Goal: Task Accomplishment & Management: Manage account settings

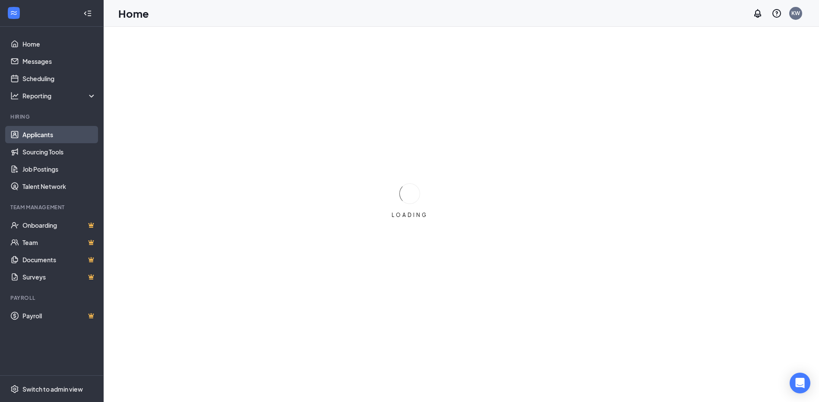
click at [30, 139] on link "Applicants" at bounding box center [59, 134] width 74 height 17
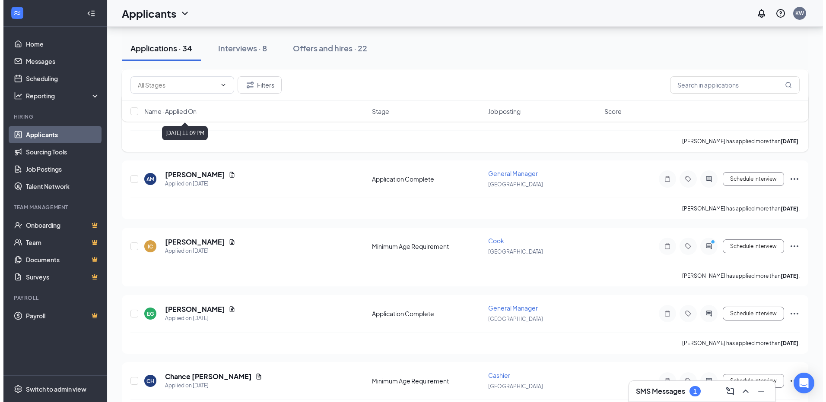
scroll to position [216, 0]
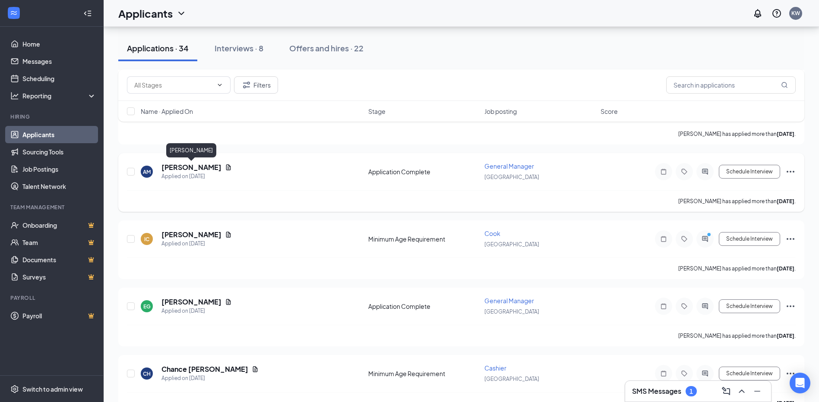
click at [188, 169] on h5 "[PERSON_NAME]" at bounding box center [192, 168] width 60 height 10
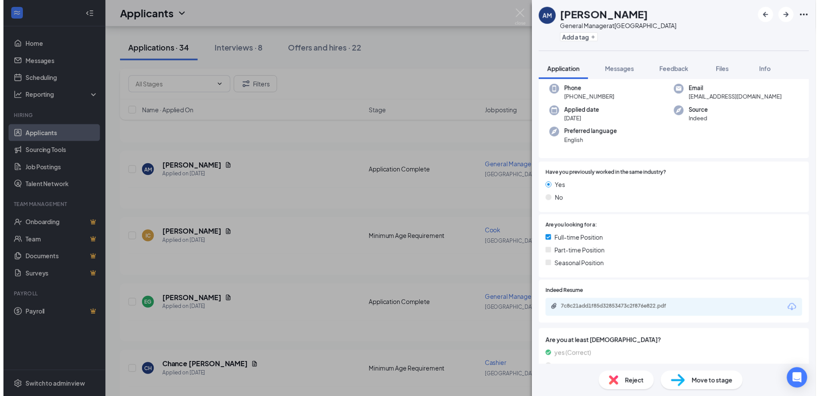
scroll to position [173, 0]
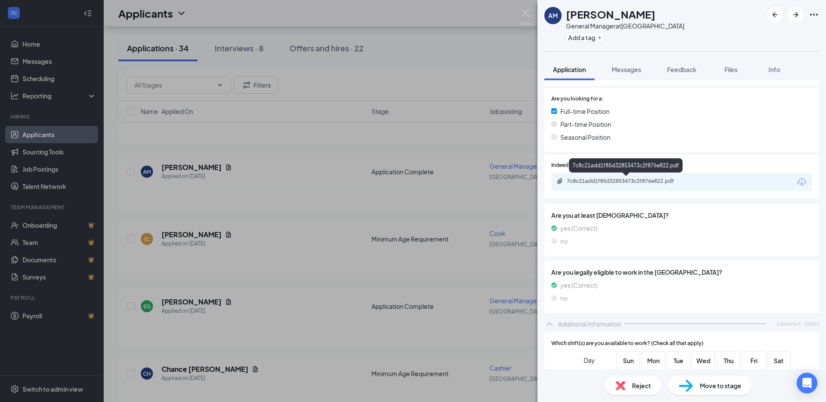
click at [598, 184] on div "7c8c21add1f85d32853473c2f876e822.pdf" at bounding box center [627, 181] width 121 height 7
click at [358, 76] on div "AM [PERSON_NAME] General Manager at [GEOGRAPHIC_DATA] Add a tag Application Mes…" at bounding box center [413, 201] width 826 height 402
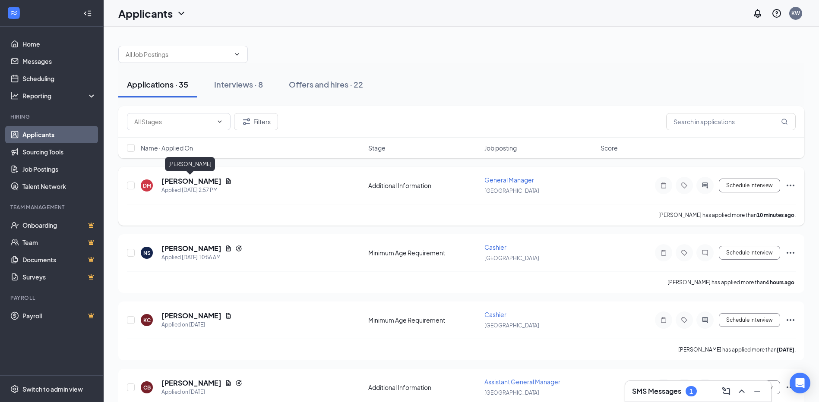
click at [192, 182] on h5 "[PERSON_NAME]" at bounding box center [192, 182] width 60 height 10
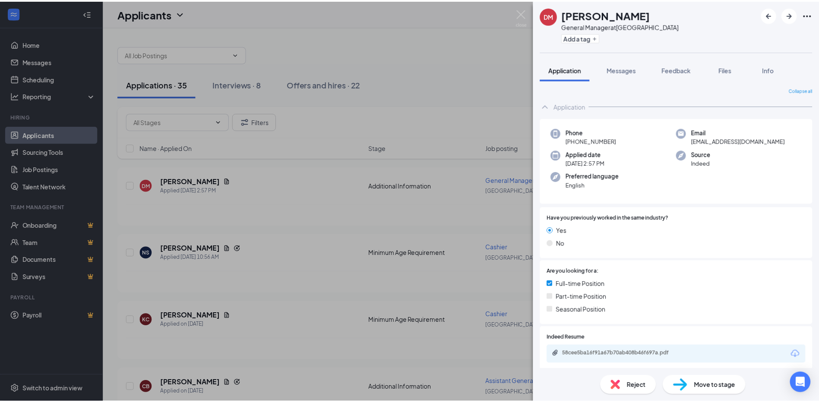
scroll to position [130, 0]
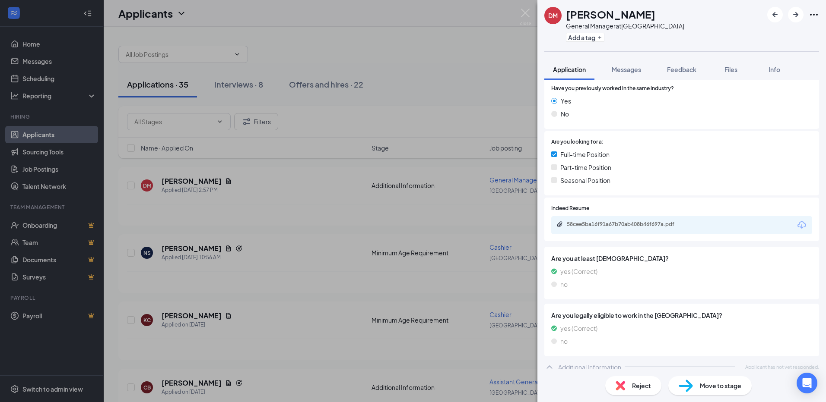
click at [623, 234] on div "Indeed Resume 58cee5ba16f91a67b70ab408b46f697a.pdf" at bounding box center [681, 220] width 275 height 44
click at [625, 227] on div "58cee5ba16f91a67b70ab408b46f697a.pdf" at bounding box center [627, 224] width 121 height 7
click at [336, 232] on div "DM Denise Morales General Manager at Bartlesville Add a tag Application Message…" at bounding box center [413, 201] width 826 height 402
